Goal: Task Accomplishment & Management: Complete application form

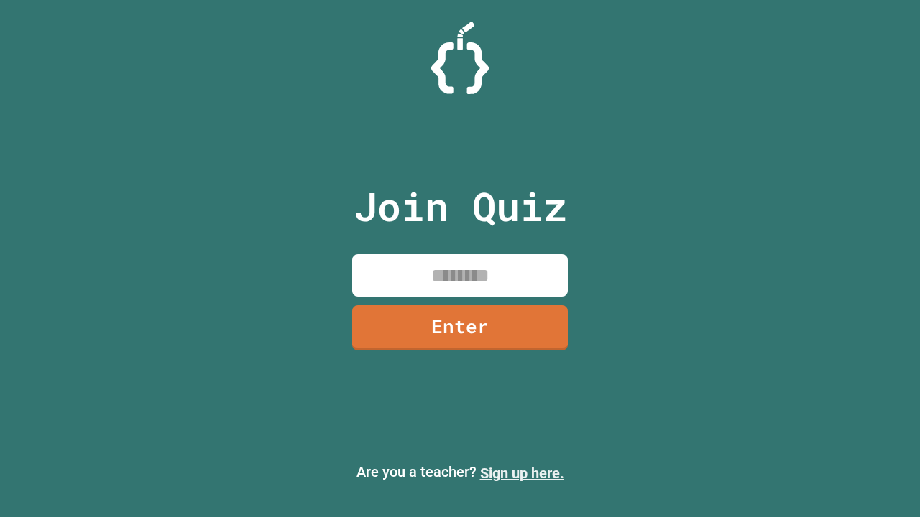
click at [522, 474] on link "Sign up here." at bounding box center [522, 473] width 84 height 17
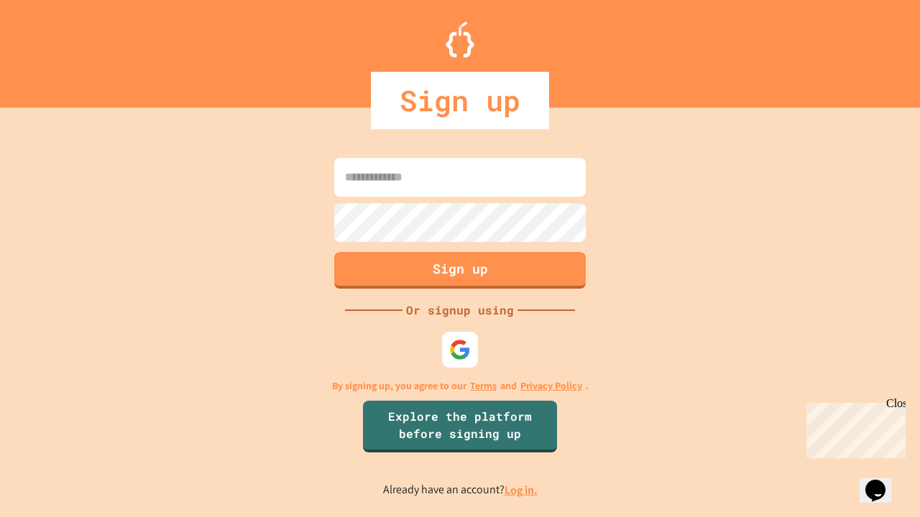
click at [522, 490] on link "Log in." at bounding box center [520, 490] width 33 height 15
